Goal: Task Accomplishment & Management: Use online tool/utility

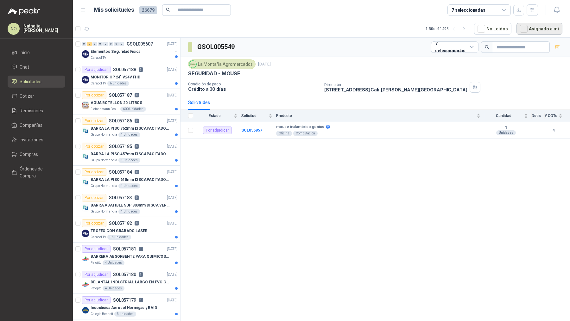
click at [541, 26] on button "Asignado a mi" at bounding box center [539, 29] width 46 height 12
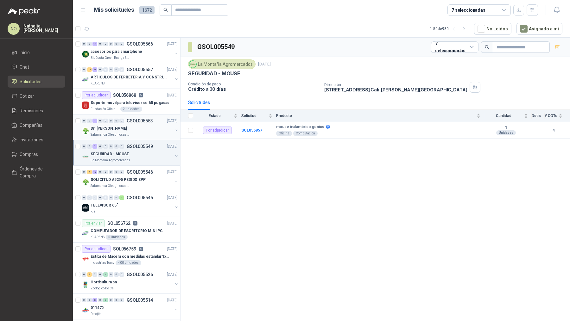
click at [130, 125] on div "Dr. [PERSON_NAME]" at bounding box center [132, 129] width 82 height 8
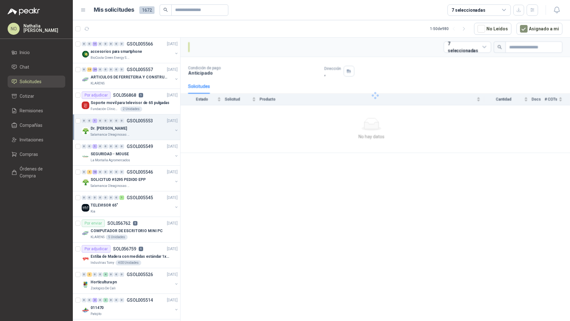
click at [130, 125] on div "Dr. [PERSON_NAME]" at bounding box center [132, 129] width 82 height 8
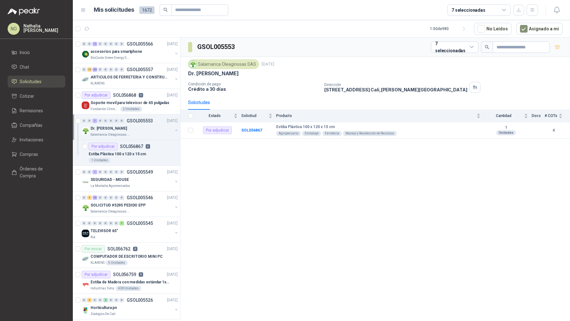
click at [130, 125] on div "Dr. [PERSON_NAME]" at bounding box center [132, 129] width 82 height 8
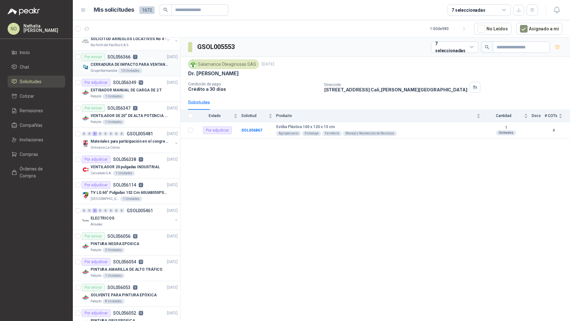
scroll to position [308, 0]
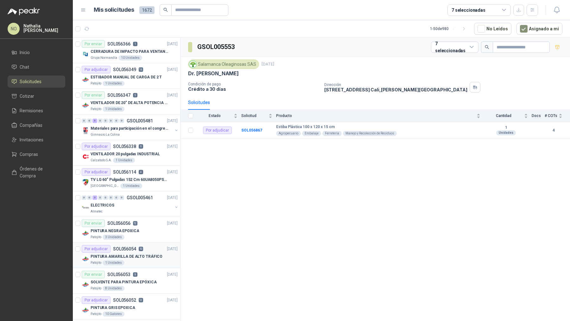
click at [136, 255] on p "PINTURA AMARILLA DE ALTO TRÁFICO" at bounding box center [127, 257] width 72 height 6
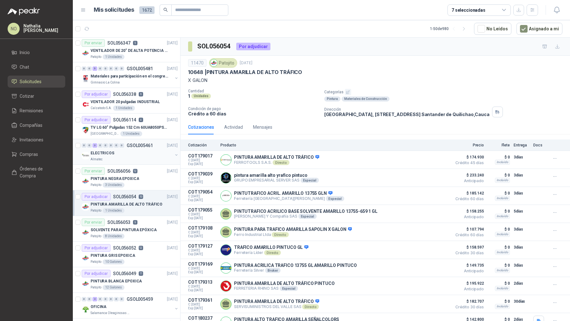
scroll to position [371, 0]
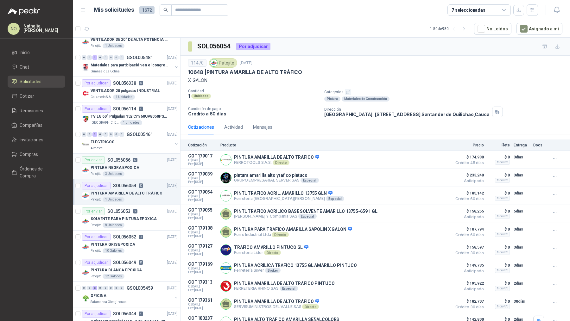
click at [127, 158] on p "SOL056056" at bounding box center [118, 160] width 23 height 4
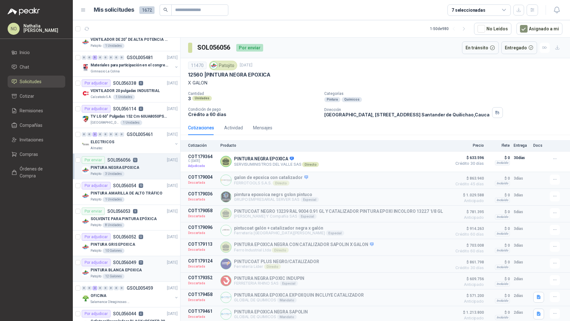
click at [137, 259] on div "Por adjudicar SOL056049 11" at bounding box center [112, 263] width 61 height 8
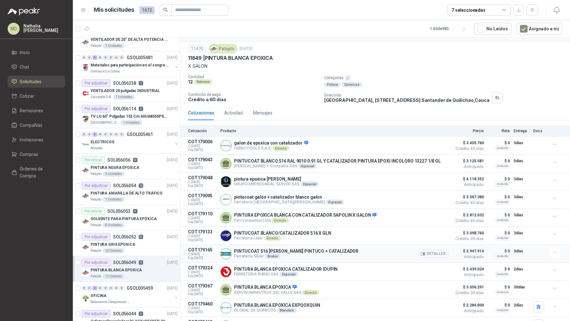
scroll to position [37, 0]
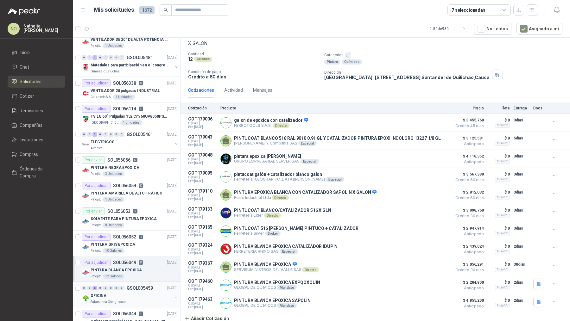
click at [132, 300] on div "Salamanca Oleaginosas SAS" at bounding box center [132, 302] width 82 height 5
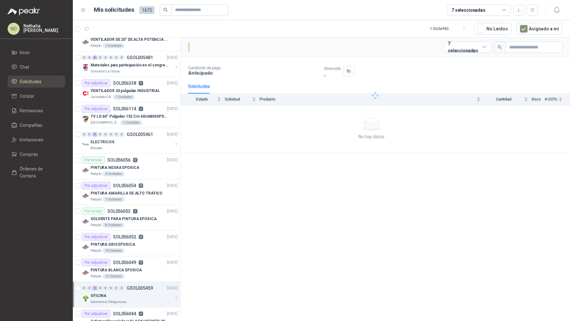
click at [132, 300] on div "Salamanca Oleaginosas SAS" at bounding box center [132, 302] width 82 height 5
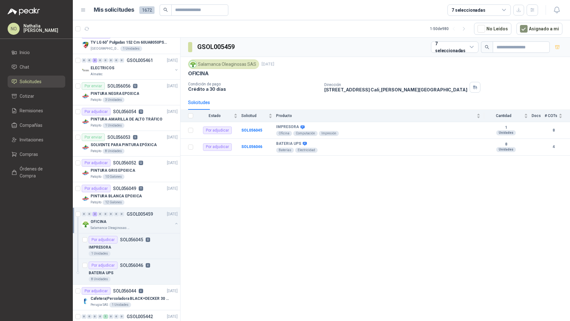
scroll to position [450, 0]
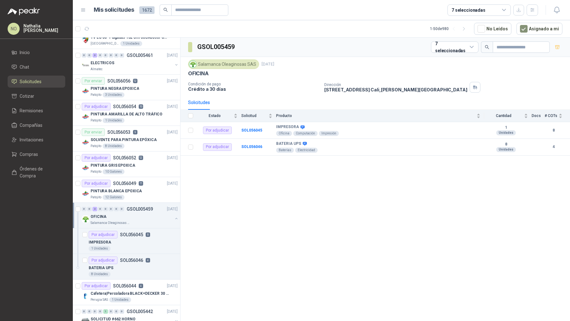
click at [136, 221] on div "Salamanca Oleaginosas SAS" at bounding box center [132, 223] width 82 height 5
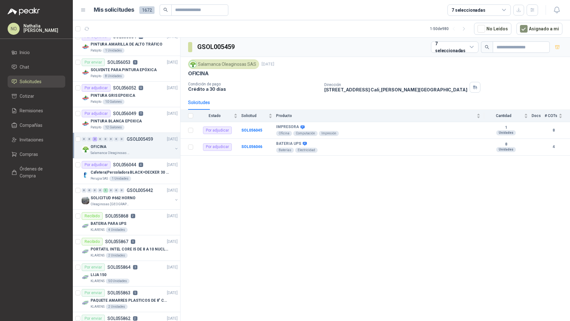
scroll to position [522, 0]
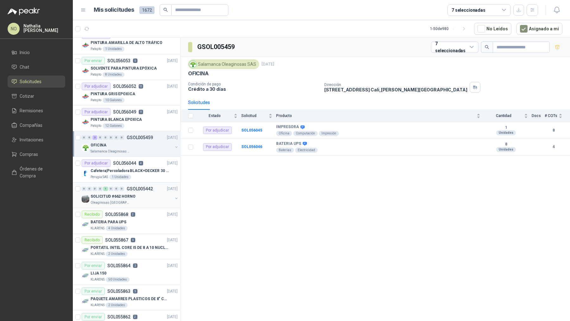
click at [146, 187] on p "GSOL005442" at bounding box center [140, 189] width 26 height 4
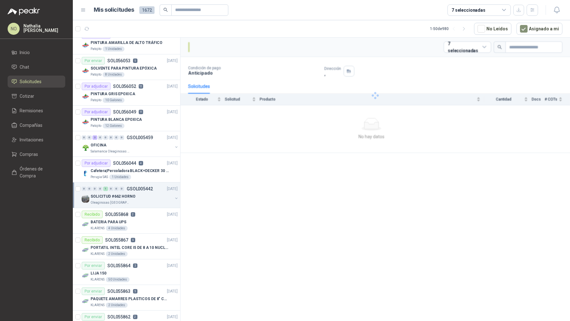
click at [146, 187] on p "GSOL005442" at bounding box center [140, 189] width 26 height 4
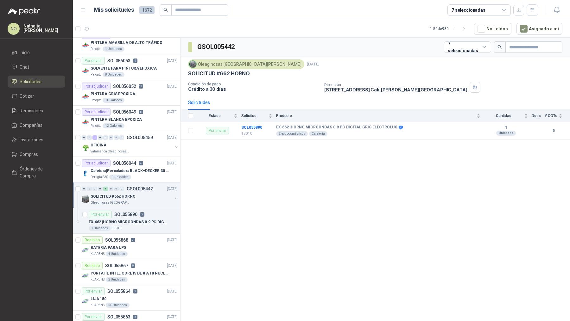
click at [146, 187] on div "0 0 0 0 1 0 0 0 GSOL005442 15/09/25" at bounding box center [130, 189] width 97 height 8
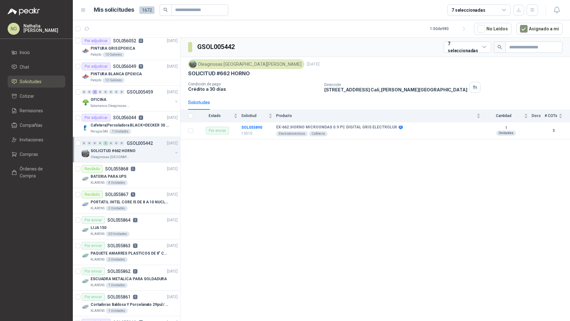
scroll to position [568, 0]
click at [146, 191] on div "Recibido SOL055867 9 12/09/25" at bounding box center [130, 195] width 96 height 8
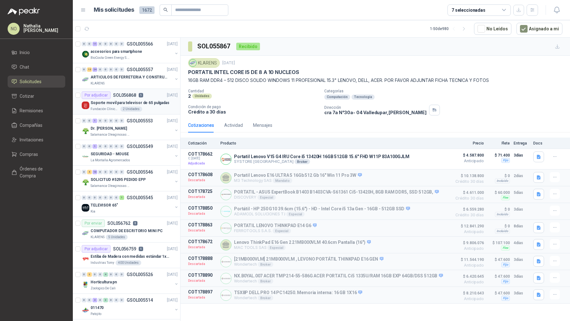
click at [143, 102] on p "Soporte movil para televisor de 65 pulgadas" at bounding box center [130, 103] width 79 height 6
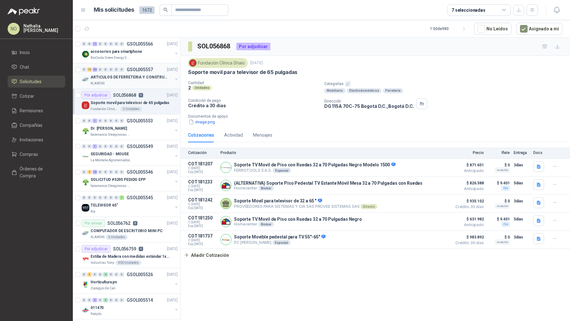
click at [120, 77] on p "ARTICULOS DE FERRETERIA Y CONSTRUCCION EN GENERAL" at bounding box center [130, 77] width 79 height 6
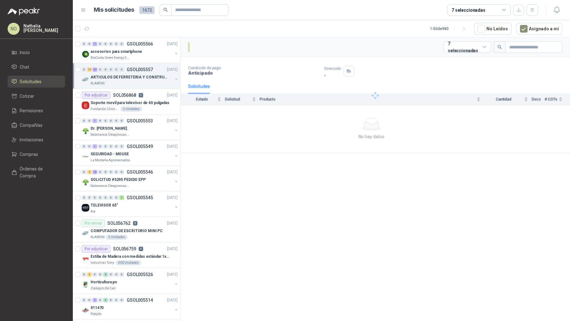
click at [120, 77] on p "ARTICULOS DE FERRETERIA Y CONSTRUCCION EN GENERAL" at bounding box center [130, 77] width 79 height 6
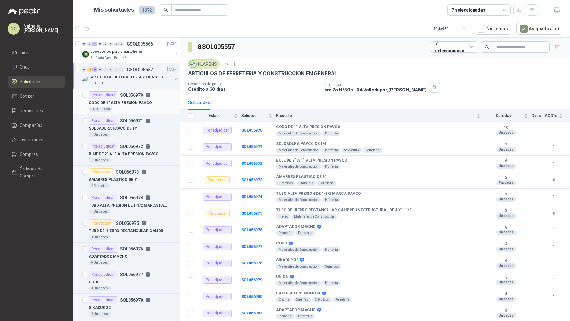
click at [117, 103] on p "CODO DE 1" ALTA PRESION PAVCO" at bounding box center [120, 103] width 63 height 6
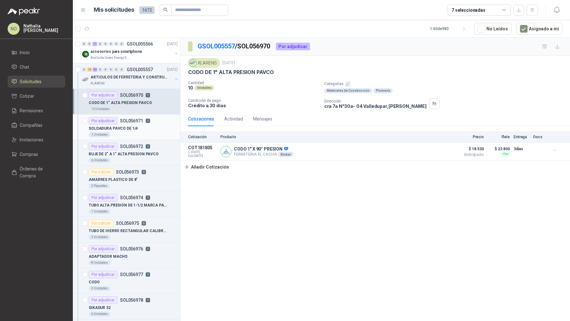
click at [116, 129] on p "SOLDADURA PAVCO DE 1/4" at bounding box center [113, 129] width 49 height 6
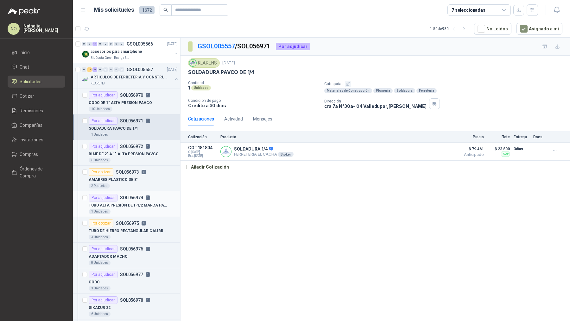
click at [134, 209] on div "1 Unidades" at bounding box center [133, 211] width 89 height 5
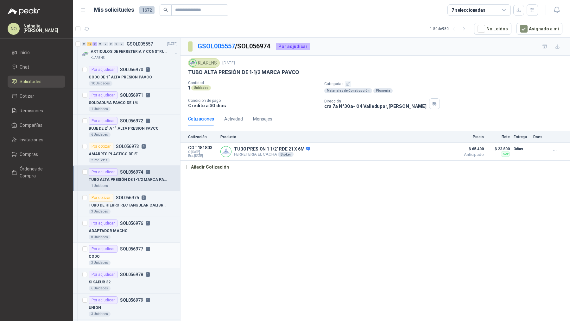
scroll to position [58, 0]
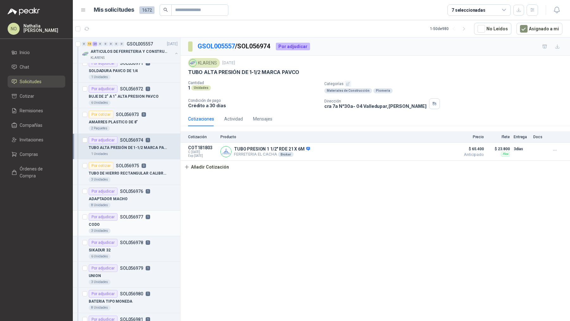
click at [123, 215] on p "SOL056977" at bounding box center [131, 217] width 23 height 4
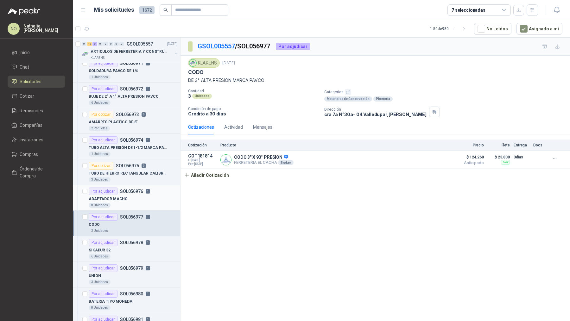
click at [125, 196] on div "ADAPTADOR MACHO" at bounding box center [133, 199] width 89 height 8
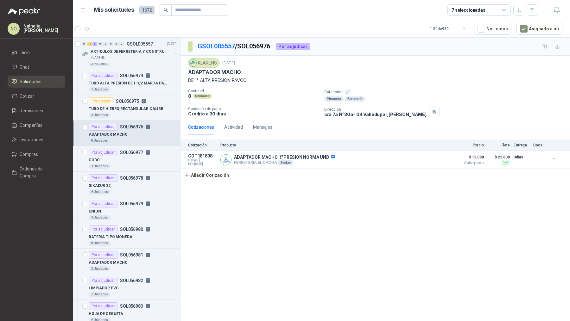
scroll to position [123, 0]
click at [144, 50] on p "ARTICULOS DE FERRETERIA Y CONSTRUCCION EN GENERAL" at bounding box center [130, 52] width 79 height 6
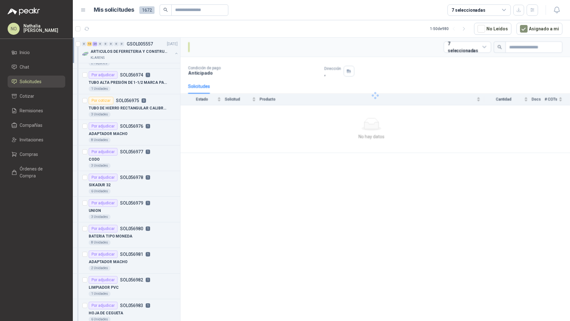
click at [144, 50] on p "ARTICULOS DE FERRETERIA Y CONSTRUCCION EN GENERAL" at bounding box center [130, 52] width 79 height 6
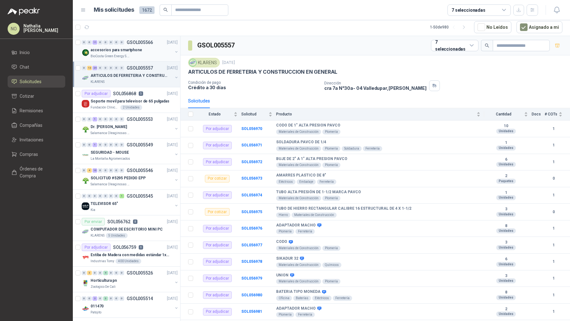
click at [150, 52] on div "accesorios para smartphone" at bounding box center [132, 50] width 82 height 8
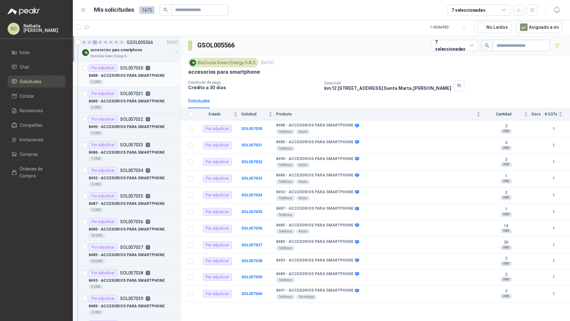
click at [144, 74] on p "8488 - ACCESORIOS PARA SMARTPHONE" at bounding box center [127, 76] width 76 height 6
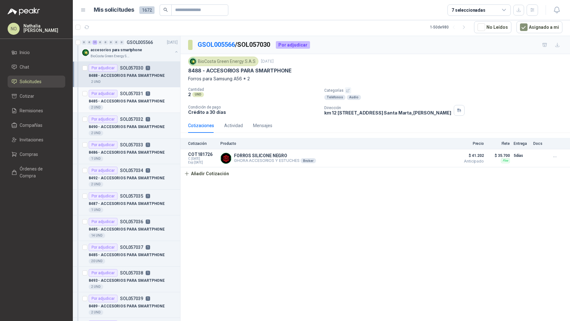
click at [138, 98] on div "8485 - ACCESORIOS PARA SMARTPHONE" at bounding box center [133, 102] width 89 height 8
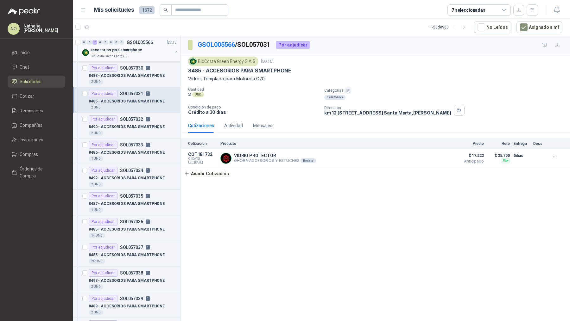
click at [149, 46] on div "accesorios para smartphone" at bounding box center [132, 50] width 82 height 8
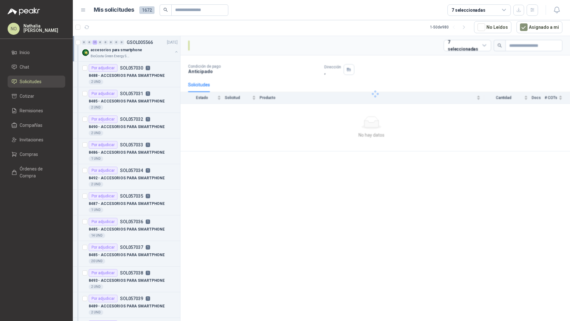
click at [149, 46] on div "accesorios para smartphone" at bounding box center [132, 50] width 82 height 8
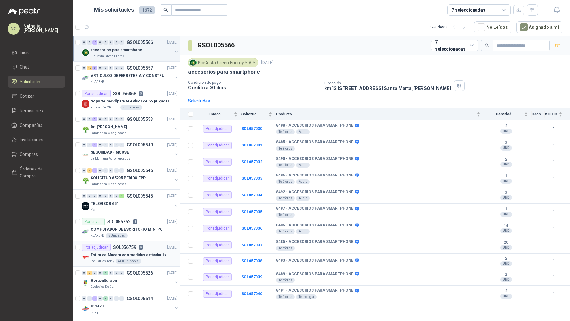
click at [141, 245] on p "6" at bounding box center [141, 247] width 4 height 4
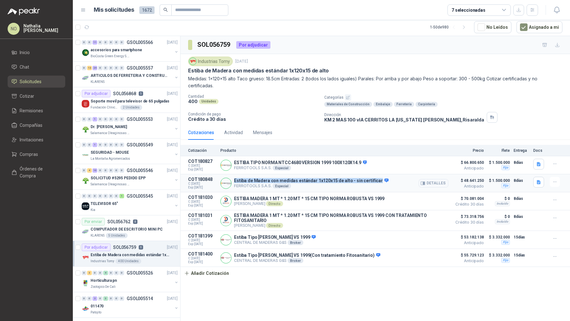
drag, startPoint x: 235, startPoint y: 179, endPoint x: 371, endPoint y: 182, distance: 136.2
click at [371, 182] on p "Estiba de Madera con medidas estándar 1x120x15 de alto - sin certificar" at bounding box center [311, 181] width 155 height 6
copy p "Estiba de Madera con medidas estándar 1x120x15 de alto - sin certificar"
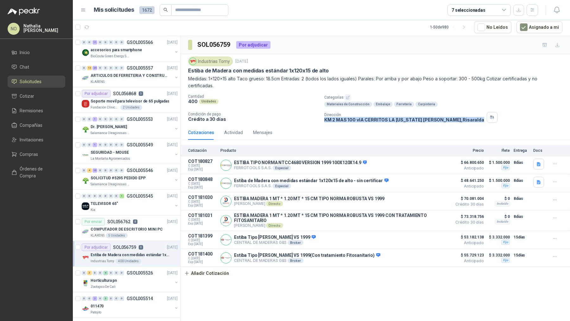
drag, startPoint x: 323, startPoint y: 121, endPoint x: 451, endPoint y: 119, distance: 127.9
click at [451, 119] on div "Cantidad 400 Unidades Categorías Materiales de Construcción Embalaje Ferretería…" at bounding box center [375, 108] width 374 height 28
copy p "KM 2 MAS 100 vIA CERRITOS LA VIRGINIA Pereira , Risaralda"
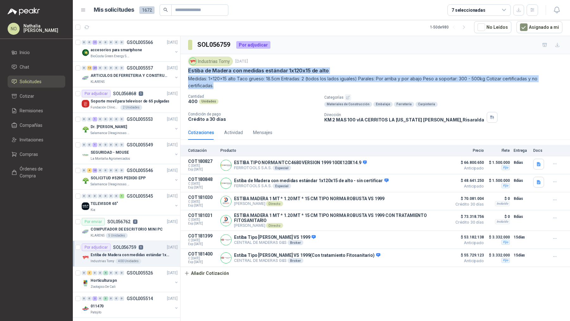
drag, startPoint x: 188, startPoint y: 70, endPoint x: 216, endPoint y: 85, distance: 31.6
click at [216, 85] on div "Industrias Tomy 18 sept, 2025 Estiba de Madera con medidas estándar 1x120x15 de…" at bounding box center [375, 73] width 374 height 33
copy div "Estiba de Madera con medidas estándar 1x120x15 de alto Medidas: 1x120x15 alto T…"
click at [198, 267] on button "Añadir Cotización" at bounding box center [206, 273] width 52 height 13
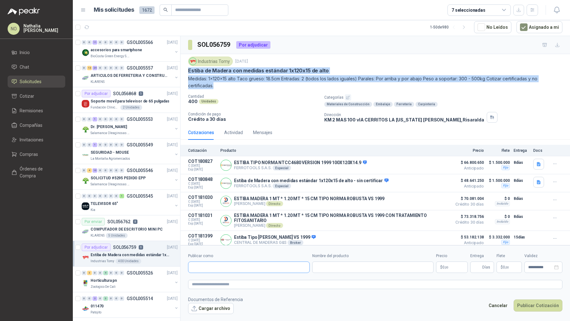
click at [198, 266] on input "Publicar como" at bounding box center [248, 267] width 121 height 11
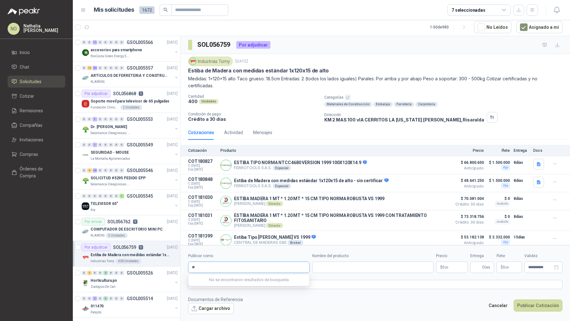
type input "***"
type input "*"
